Goal: Contribute content

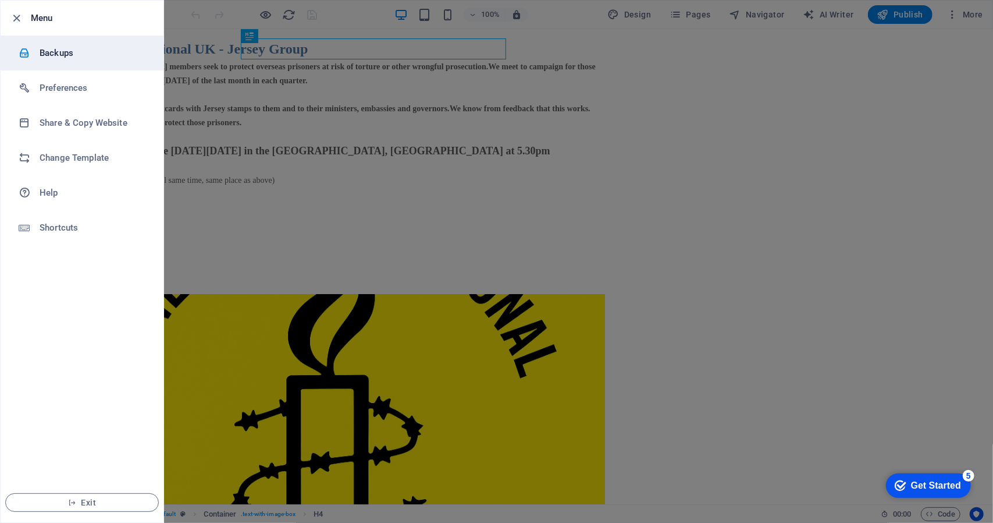
click at [52, 49] on h6 "Backups" at bounding box center [94, 53] width 108 height 14
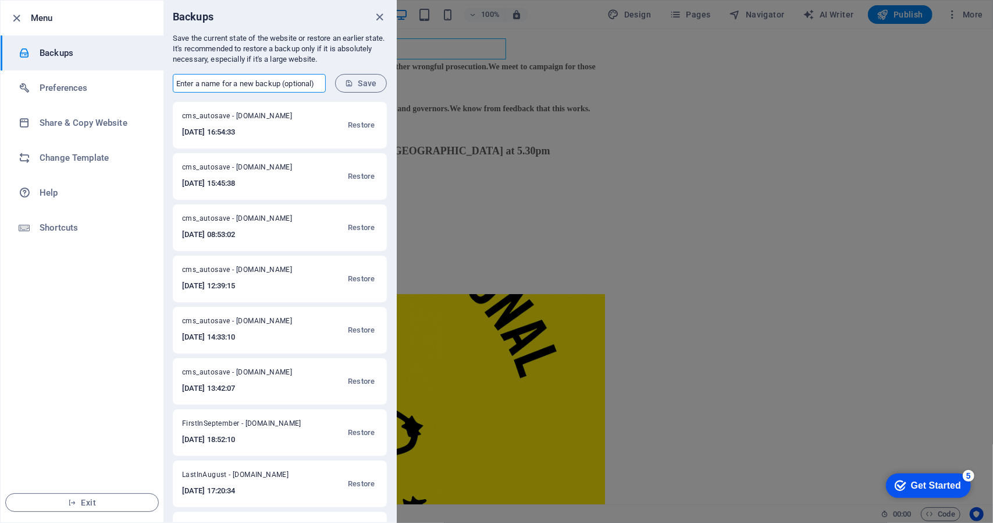
click at [176, 83] on input "text" at bounding box center [249, 83] width 153 height 19
type input "PreTabs"
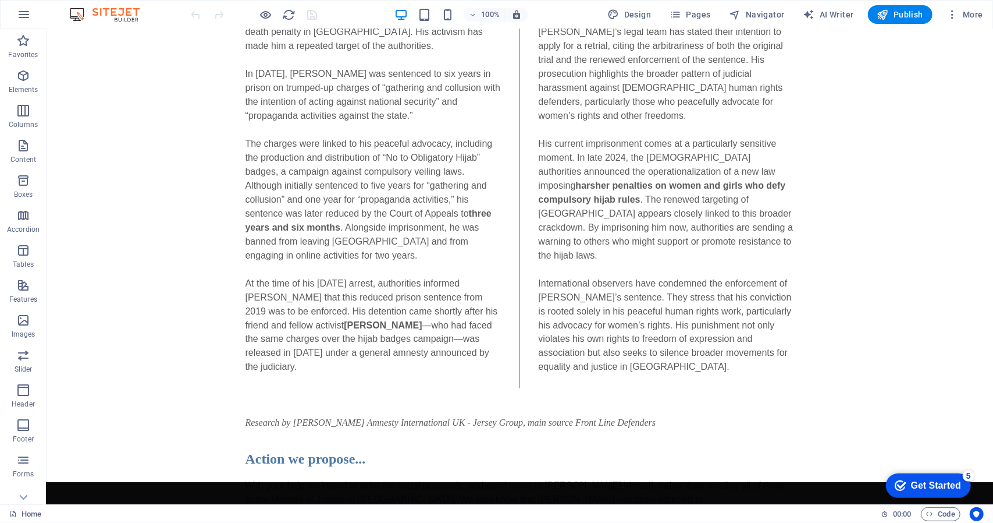
scroll to position [1108, 0]
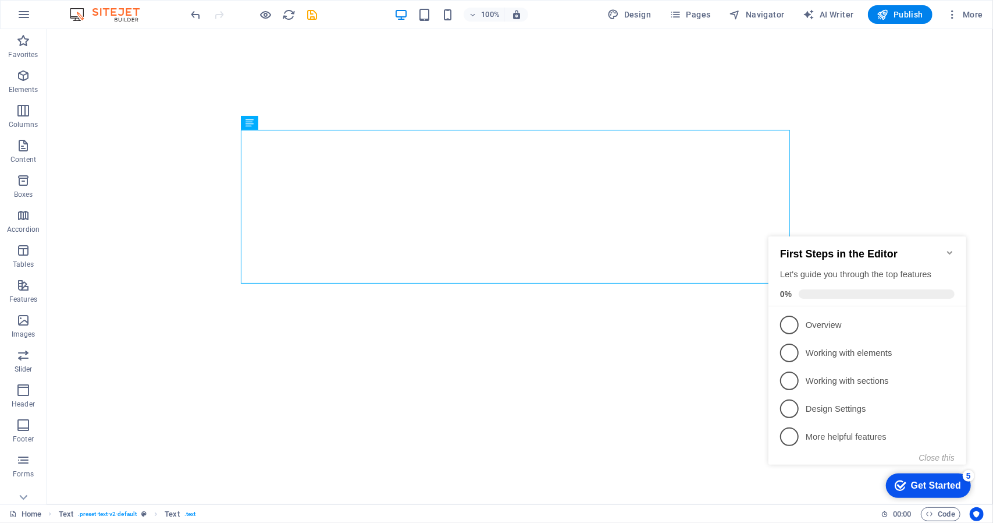
click at [950, 249] on icon "Minimize checklist" at bounding box center [949, 251] width 9 height 9
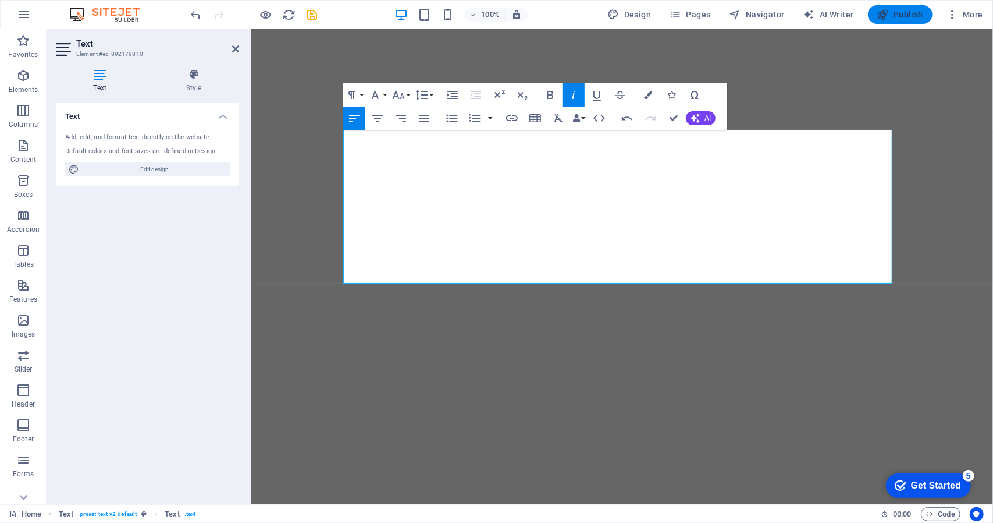
click at [904, 16] on span "Publish" at bounding box center [901, 15] width 46 height 12
